Goal: Task Accomplishment & Management: Manage account settings

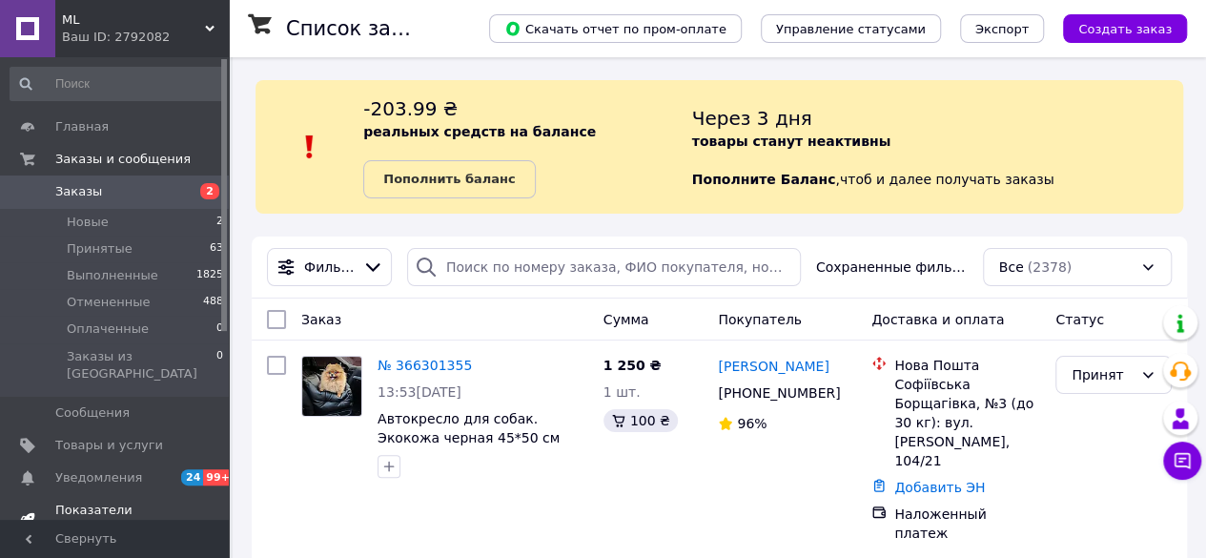
click at [91, 501] on span "Показатели работы компании" at bounding box center [115, 518] width 121 height 34
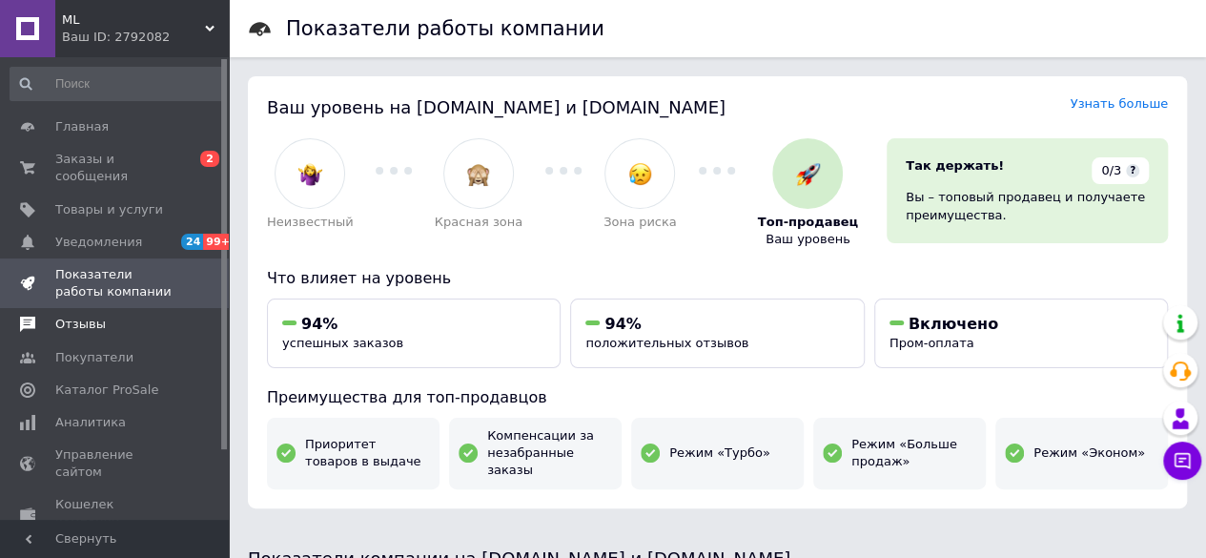
click at [84, 316] on span "Отзывы" at bounding box center [80, 324] width 51 height 17
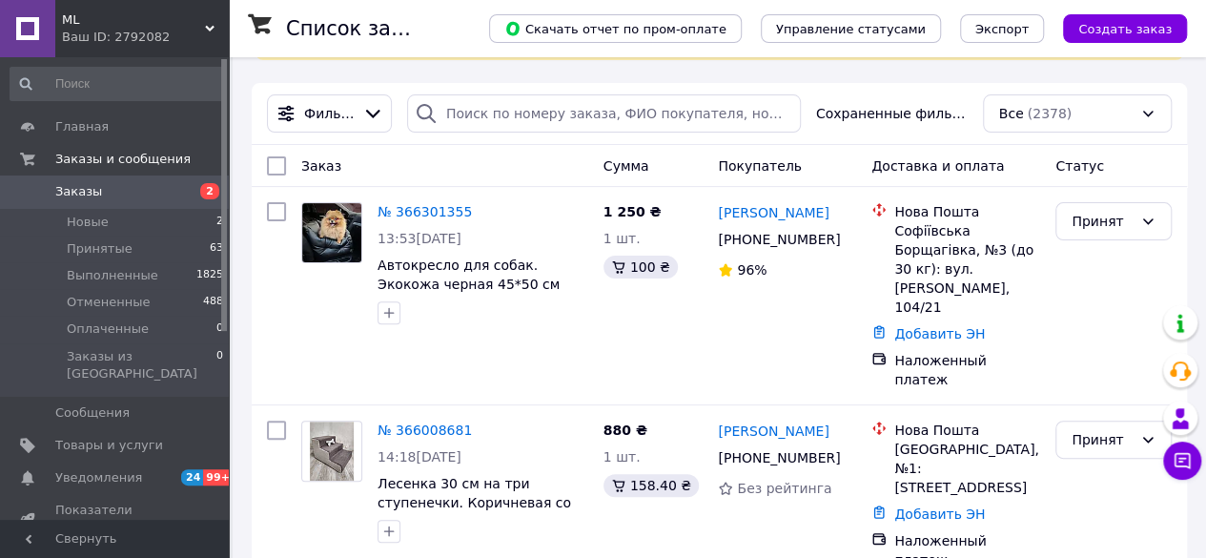
scroll to position [174, 0]
